Goal: Information Seeking & Learning: Learn about a topic

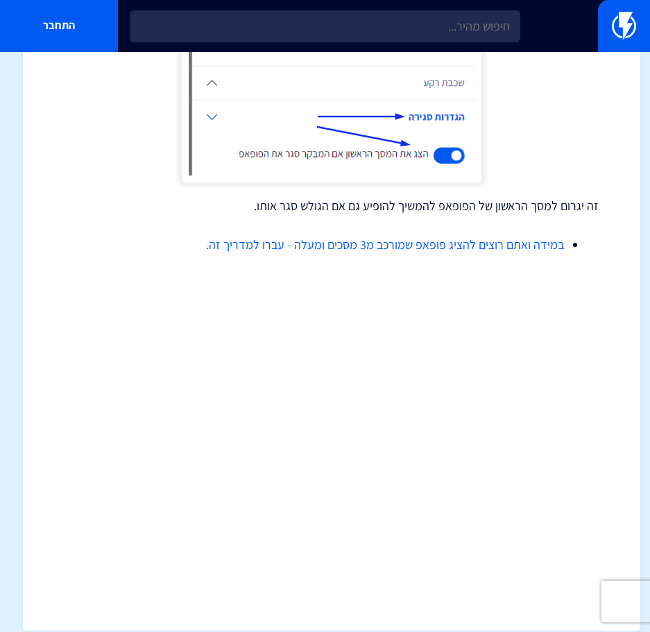
scroll to position [1411, 0]
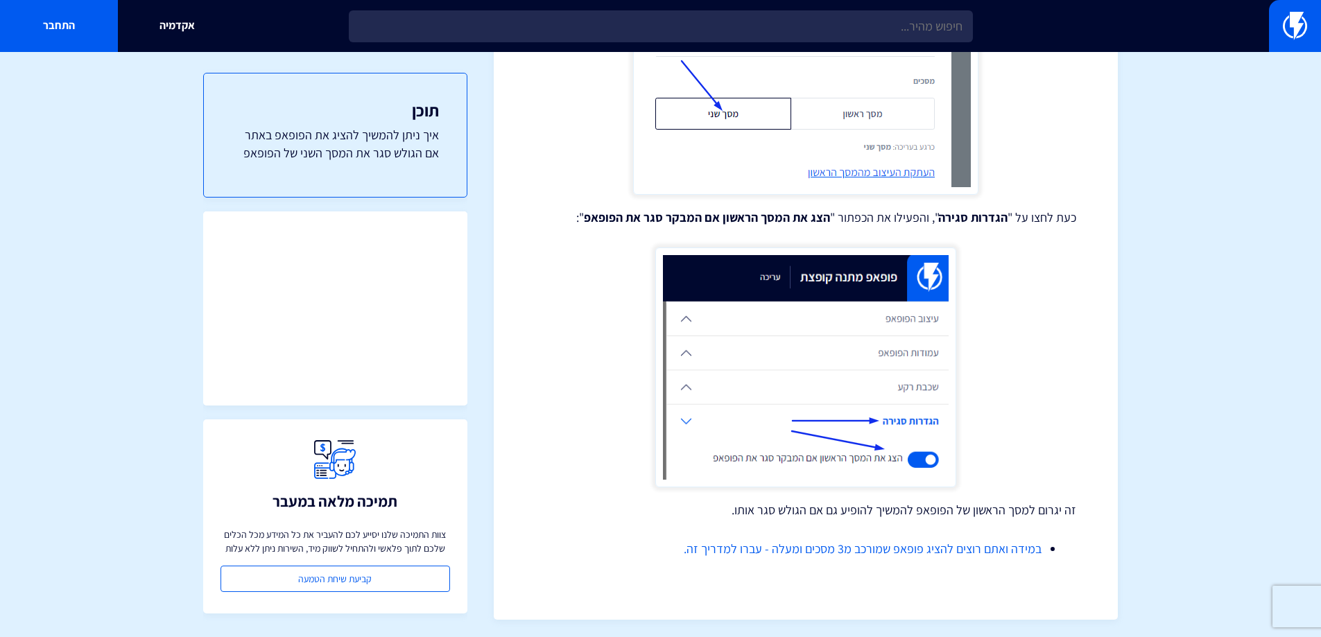
scroll to position [1124, 0]
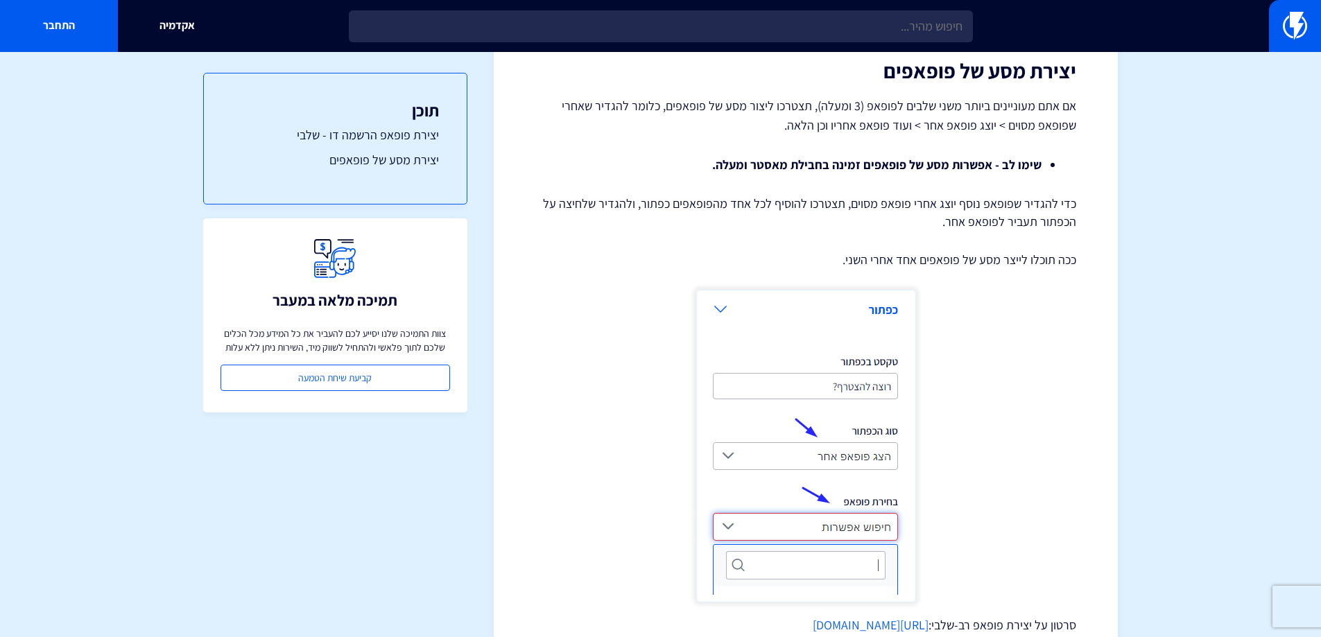
scroll to position [2220, 0]
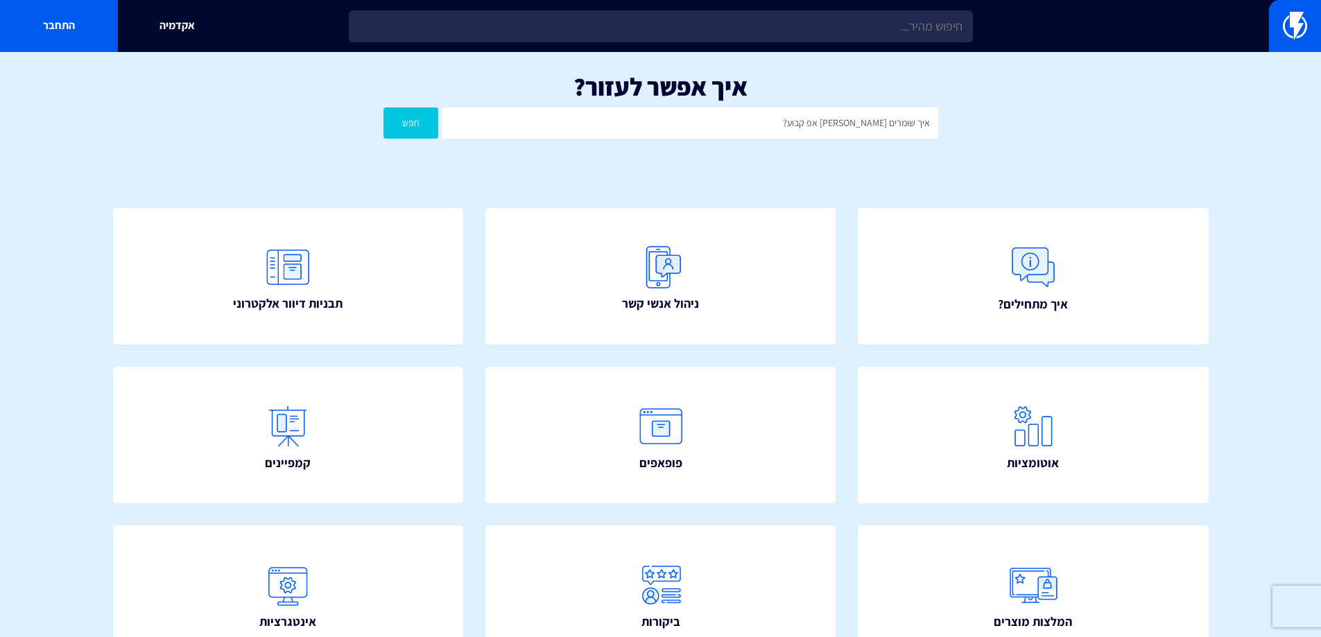
click at [384, 108] on button "חפש" at bounding box center [411, 123] width 55 height 31
click at [831, 123] on input "איך שומרים פופ אפ קבוע?" at bounding box center [690, 123] width 496 height 31
type input "פופ אפ"
click at [384, 108] on button "חפש" at bounding box center [411, 123] width 55 height 31
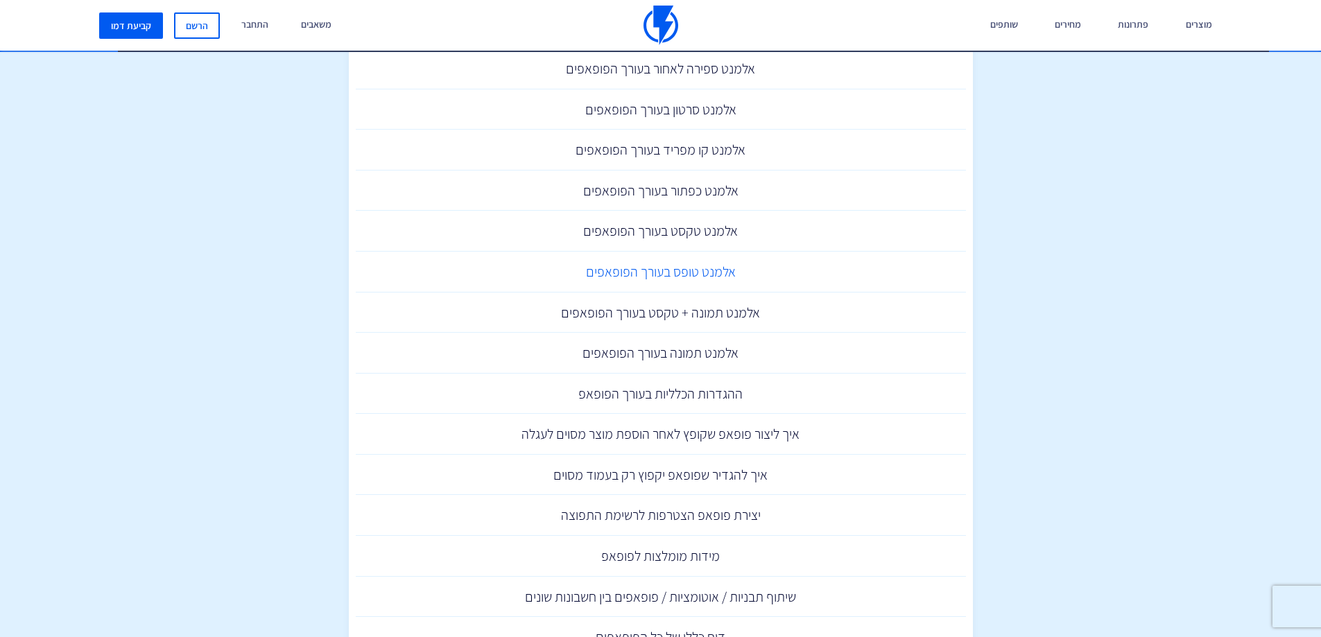
scroll to position [555, 0]
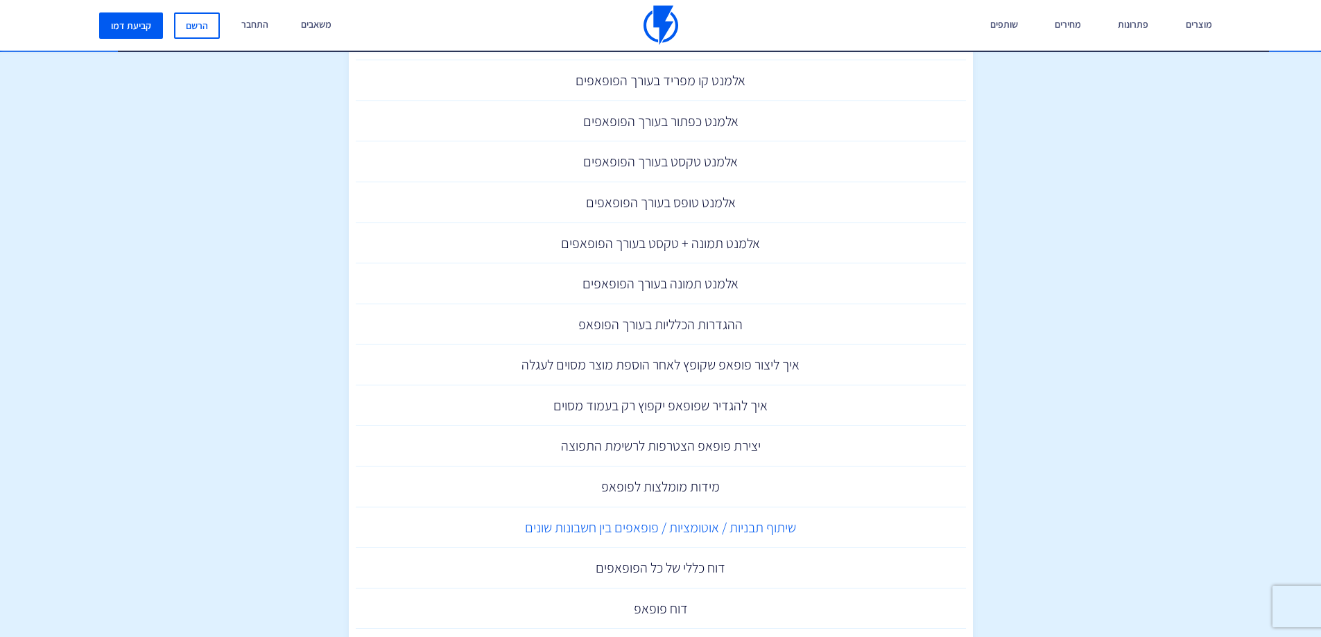
click at [793, 514] on link "שיתוף תבניות / אוטומציות / פופאפים בין חשבונות שונים" at bounding box center [661, 528] width 610 height 41
